Goal: Task Accomplishment & Management: Use online tool/utility

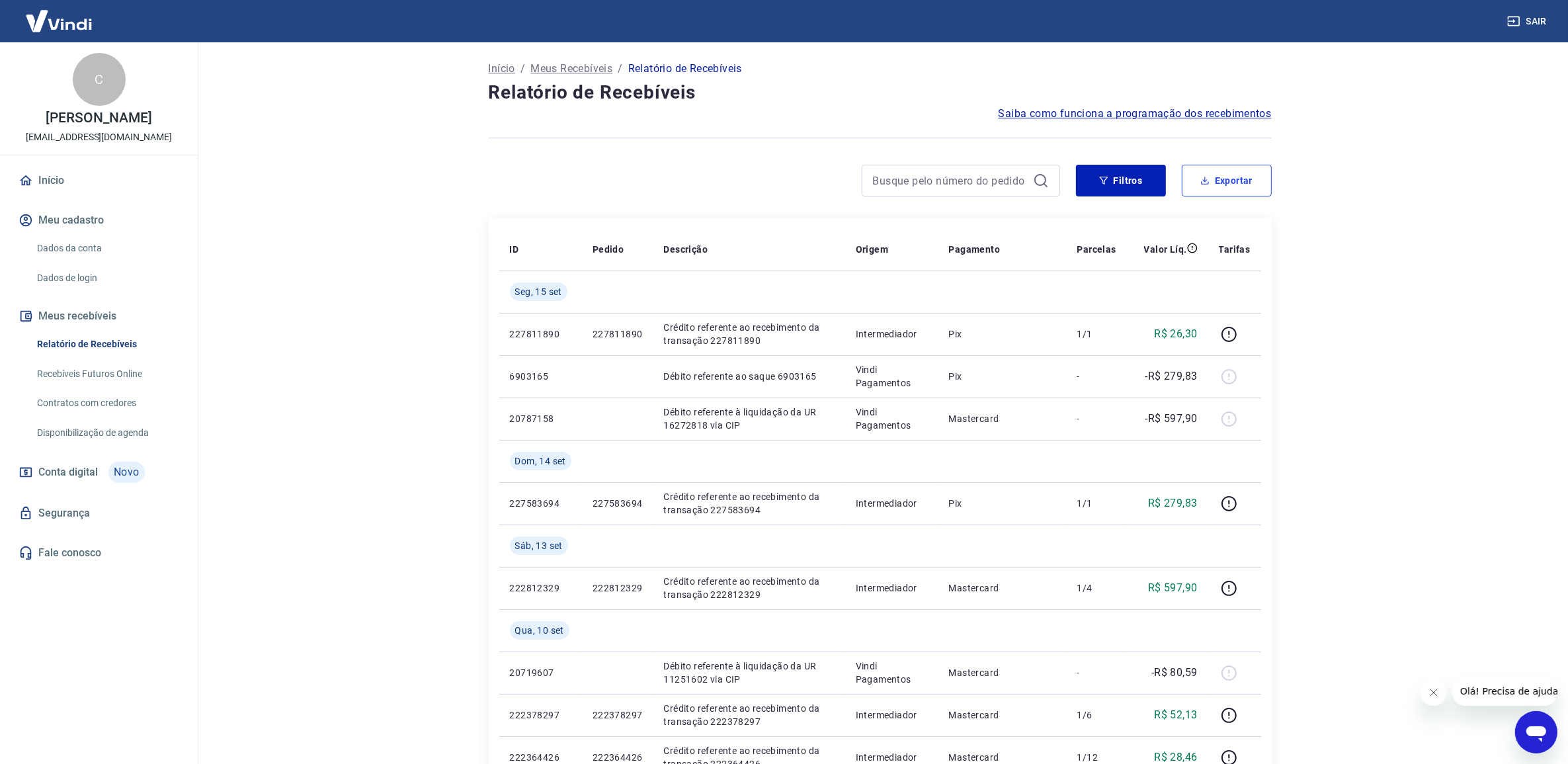
click at [1221, 186] on button "Exportar" at bounding box center [1227, 181] width 90 height 32
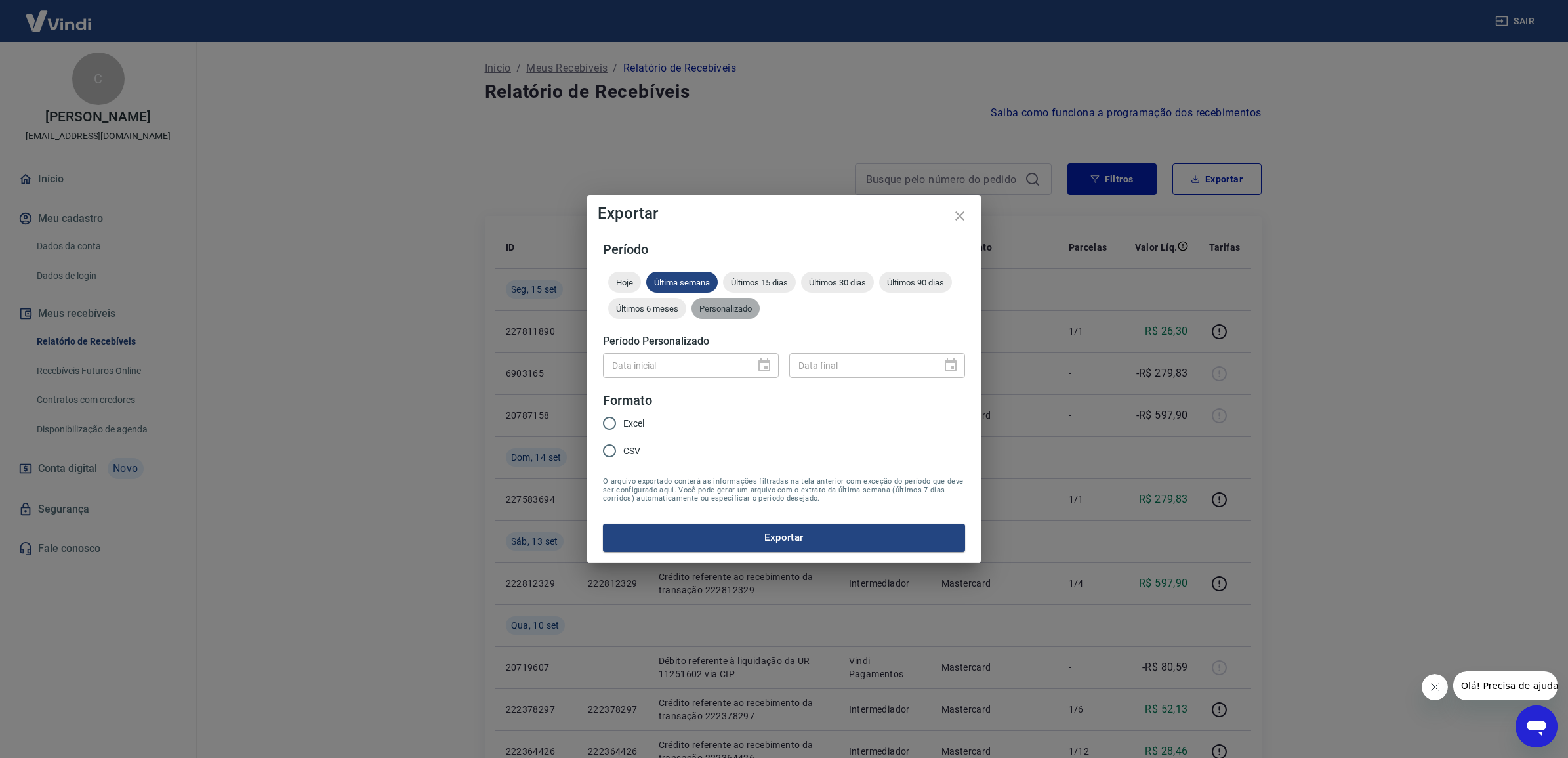
click at [735, 313] on span "Personalizado" at bounding box center [726, 309] width 68 height 10
click at [767, 368] on icon "Choose date" at bounding box center [764, 365] width 12 height 13
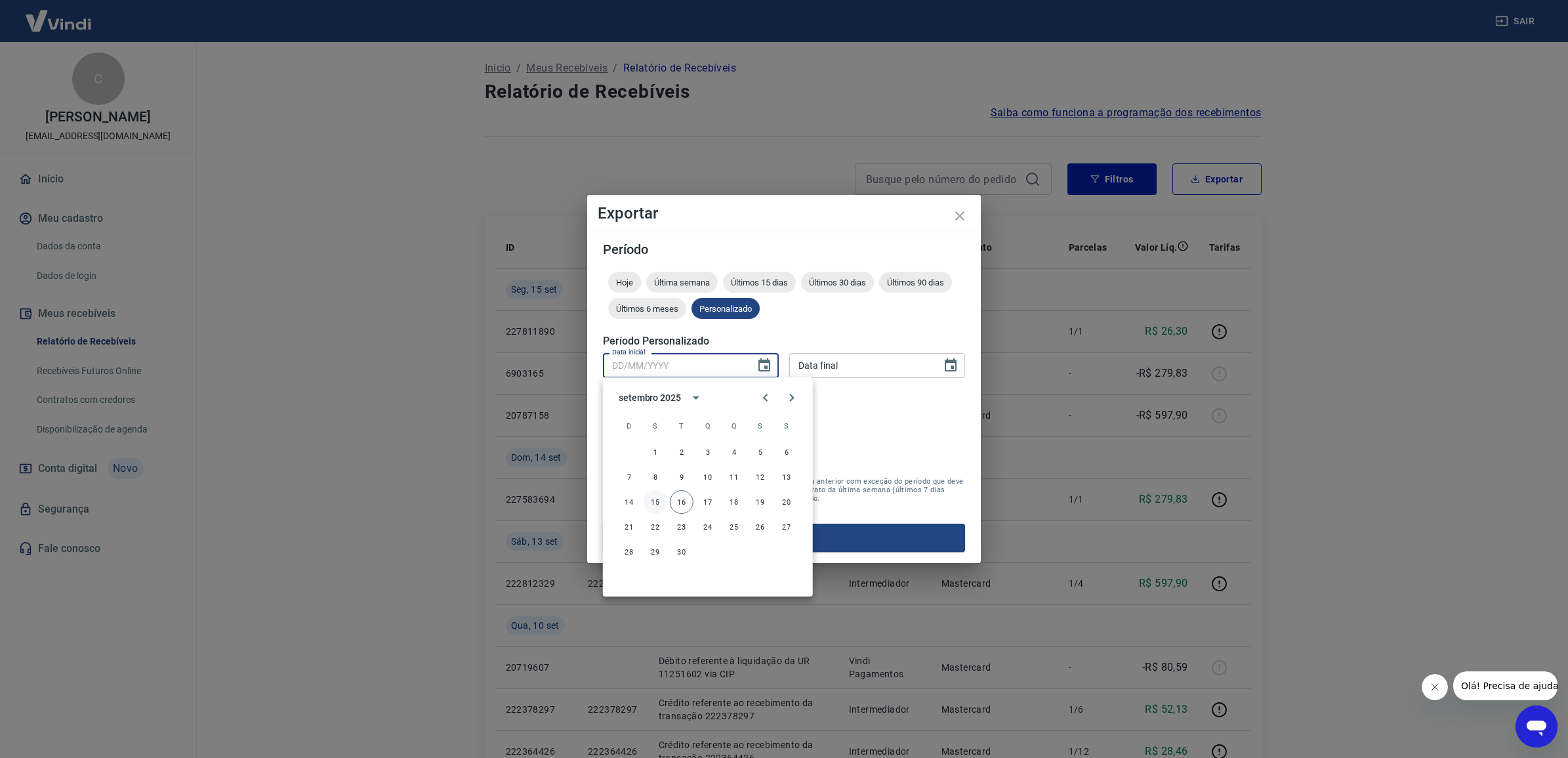
click at [653, 504] on button "15" at bounding box center [656, 502] width 24 height 24
type input "[DATE]"
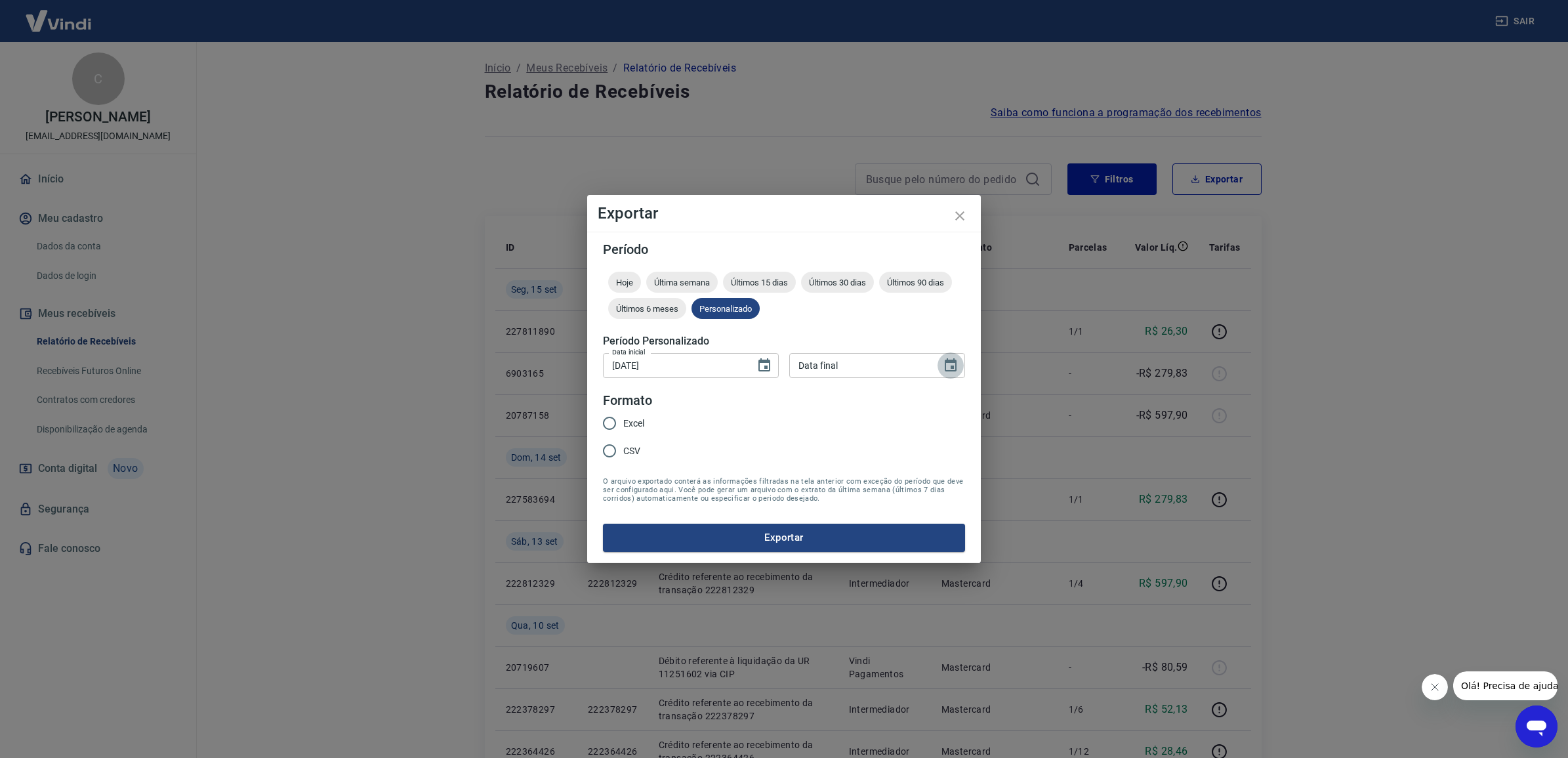
click at [938, 365] on button "Choose date" at bounding box center [950, 365] width 26 height 26
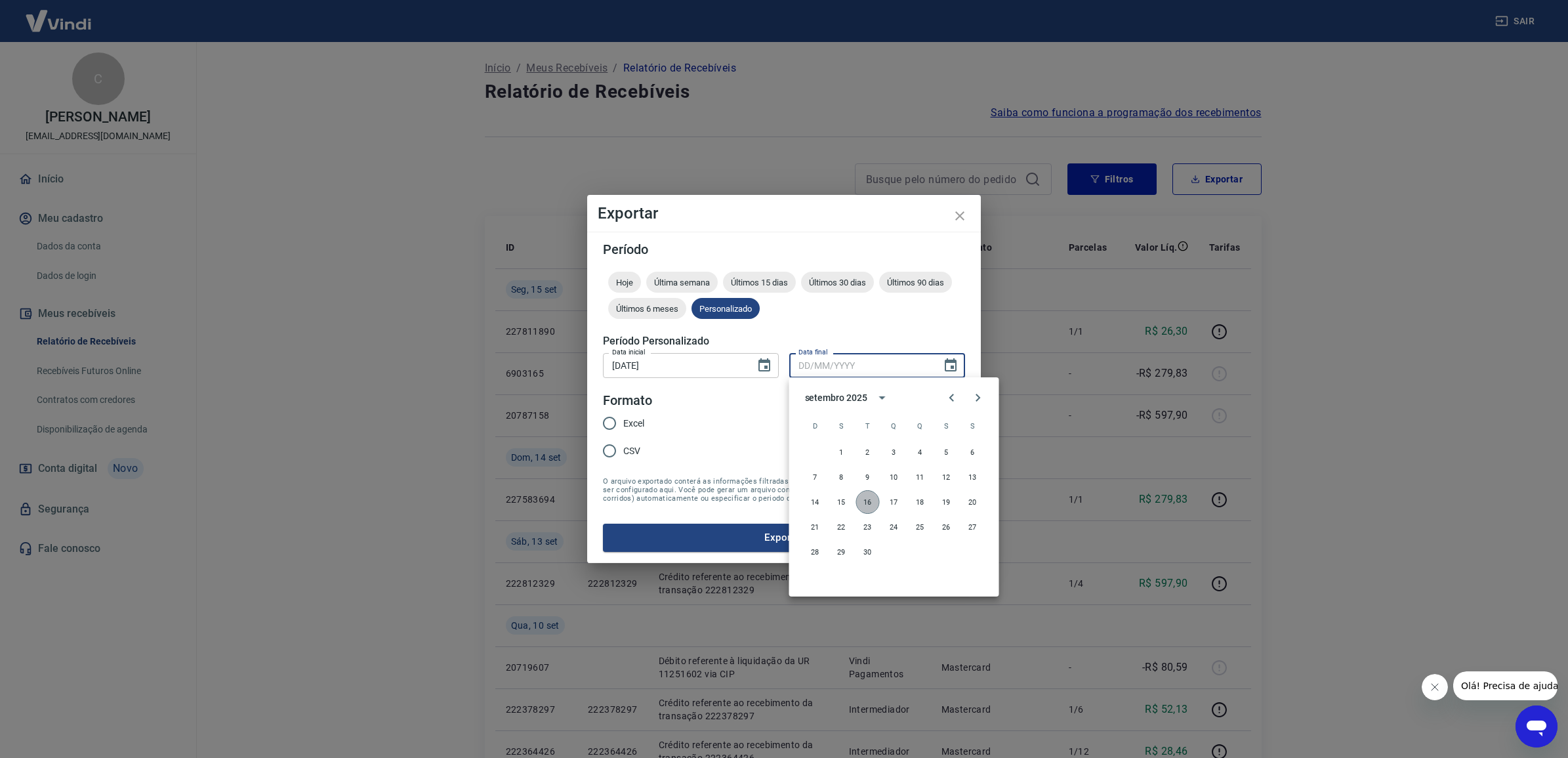
click at [863, 506] on button "16" at bounding box center [868, 502] width 24 height 24
type input "[DATE]"
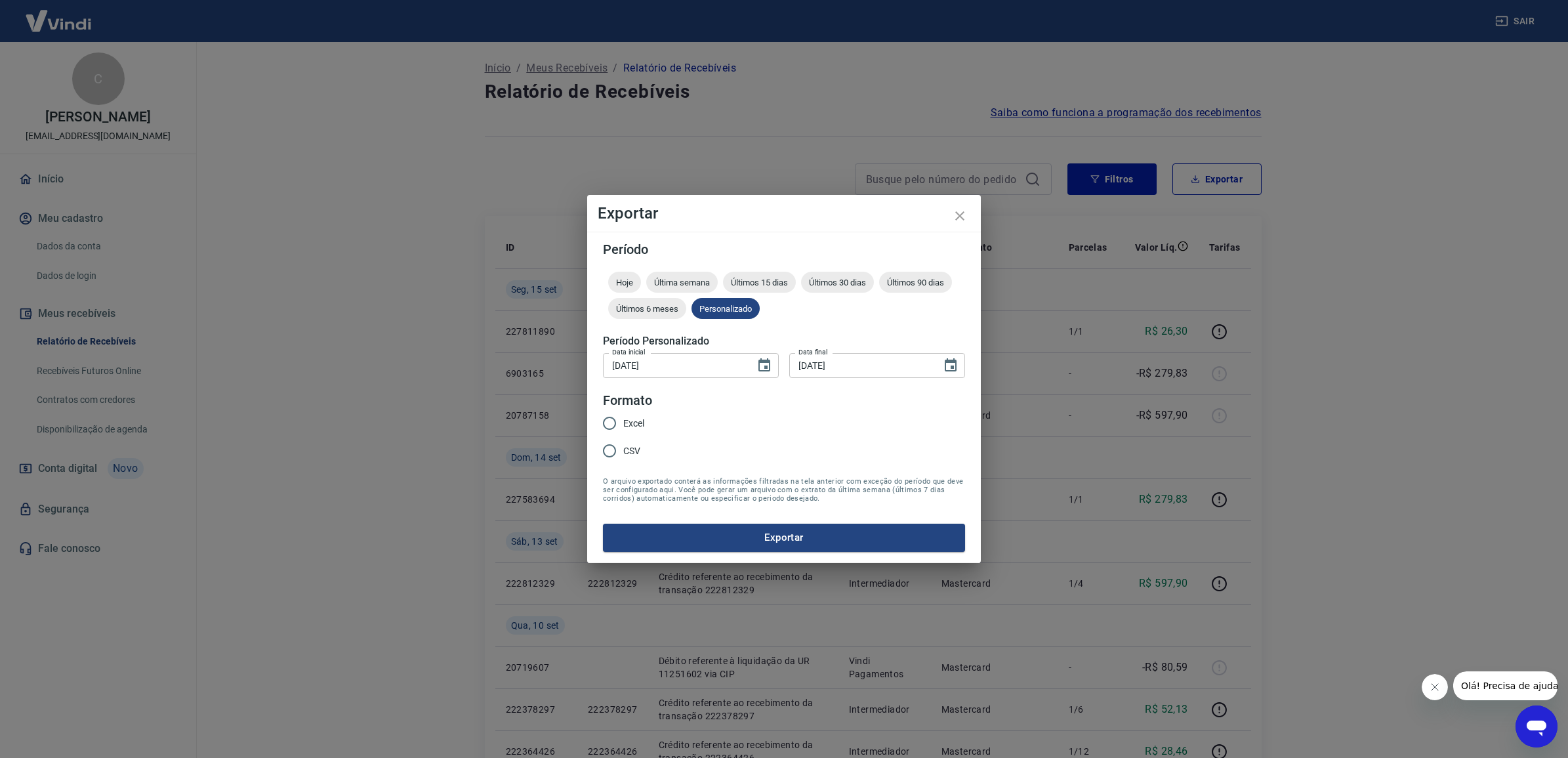
click at [614, 422] on input "Excel" at bounding box center [609, 423] width 28 height 28
radio input "true"
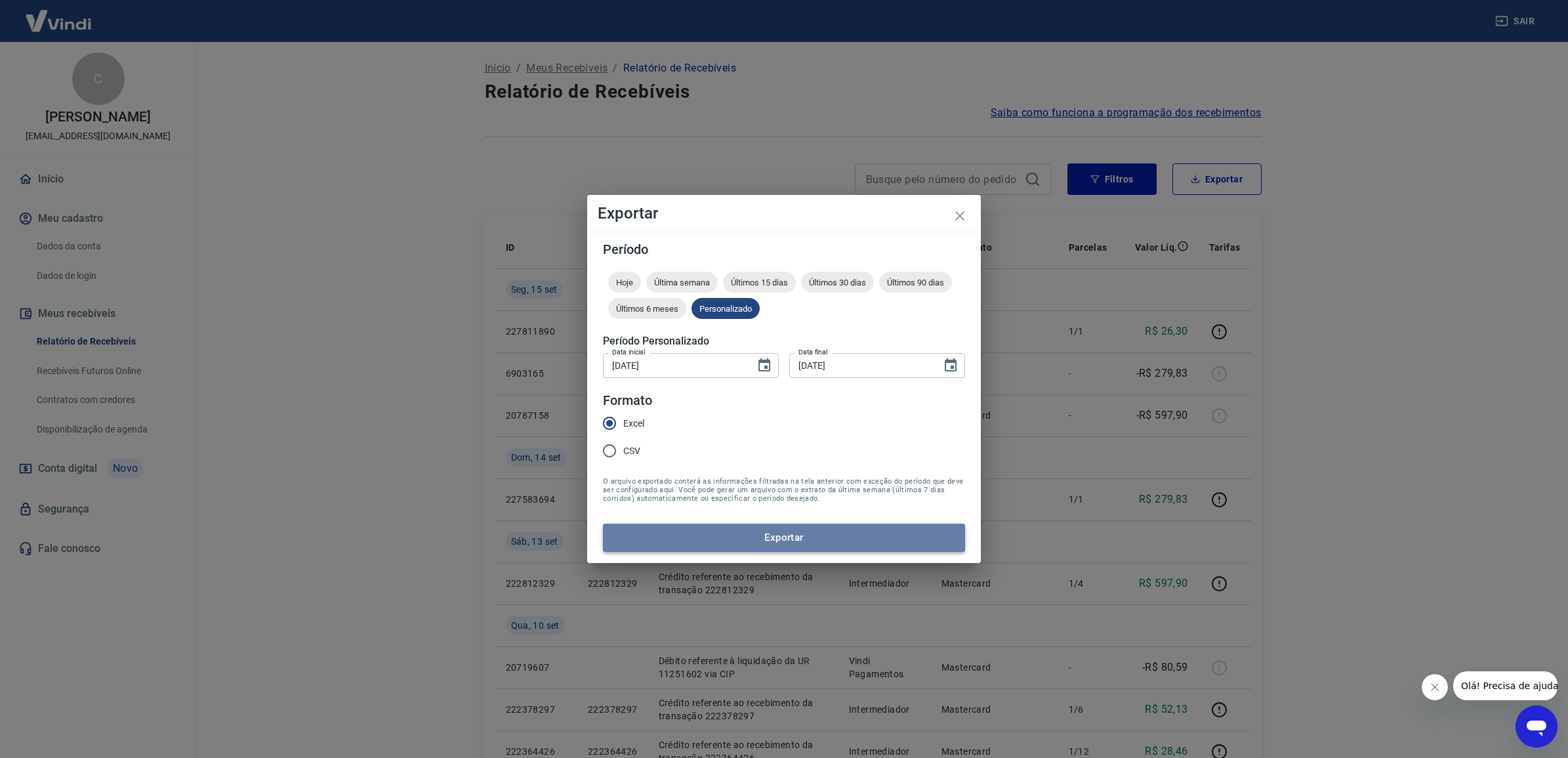
click at [781, 540] on button "Exportar" at bounding box center [784, 537] width 362 height 28
